Goal: Book appointment/travel/reservation

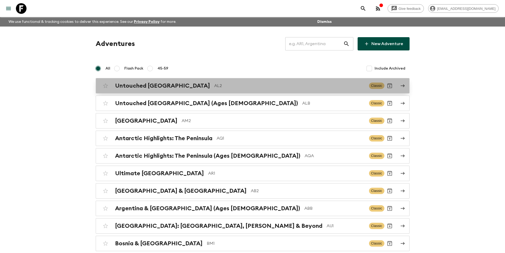
click at [210, 89] on div "Untouched [GEOGRAPHIC_DATA] AL2" at bounding box center [240, 85] width 250 height 7
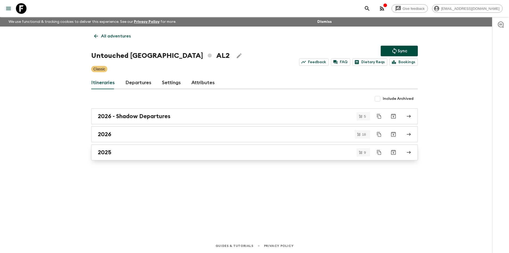
click at [163, 148] on link "2025" at bounding box center [254, 152] width 327 height 16
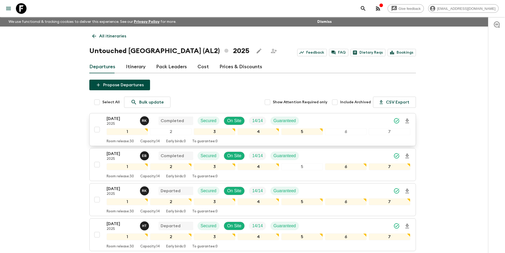
click at [121, 125] on p "2025" at bounding box center [121, 124] width 29 height 4
